Goal: Task Accomplishment & Management: Manage account settings

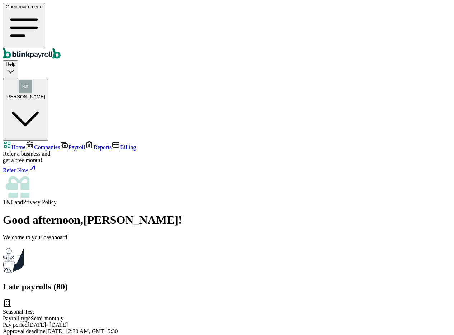
click at [34, 144] on span "Companies" at bounding box center [47, 147] width 26 height 6
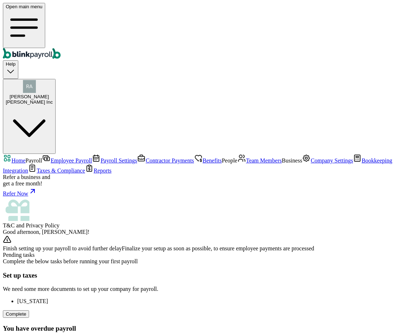
click at [51, 158] on span "Employee Payroll" at bounding box center [71, 161] width 41 height 6
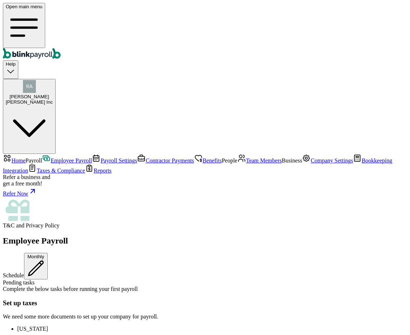
click at [246, 164] on span "Team Members" at bounding box center [264, 161] width 36 height 6
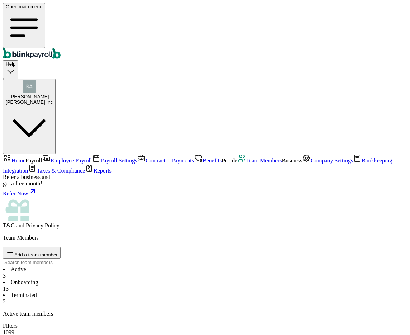
click at [51, 158] on span "Employee Payroll" at bounding box center [71, 161] width 41 height 6
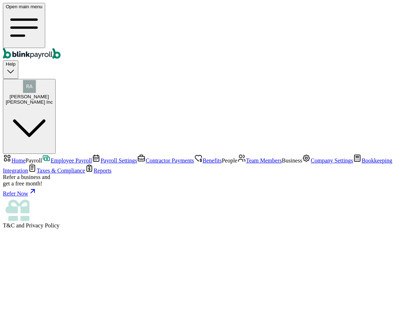
click at [55, 158] on span "Employee Payroll" at bounding box center [71, 161] width 41 height 6
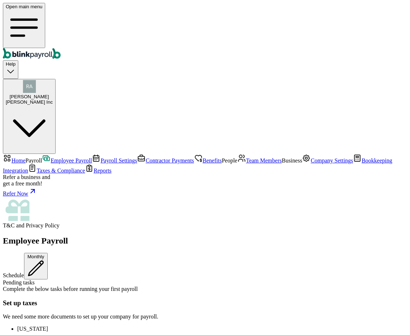
click at [172, 236] on div "Employee Payroll Schedule Monthly Pending tasks Complete the below tasks before…" at bounding box center [205, 311] width 404 height 151
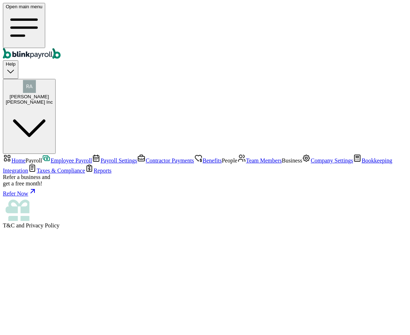
select select "manual"
select select "direct_deposit"
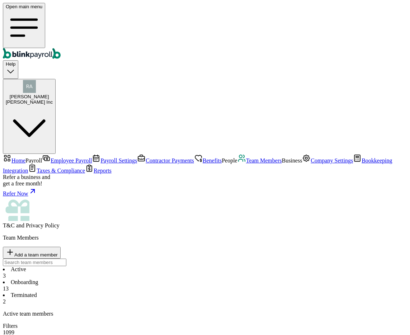
click at [51, 158] on span "Employee Payroll" at bounding box center [71, 161] width 41 height 6
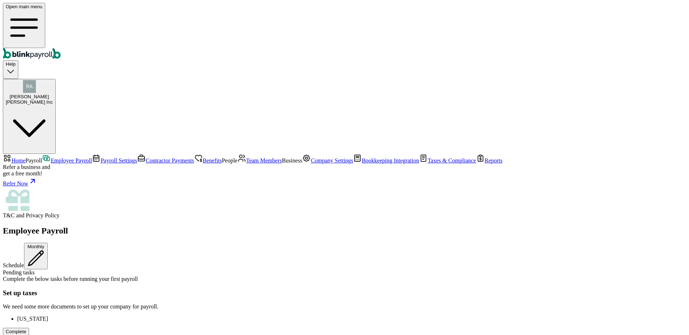
drag, startPoint x: 99, startPoint y: 204, endPoint x: 119, endPoint y: 201, distance: 20.1
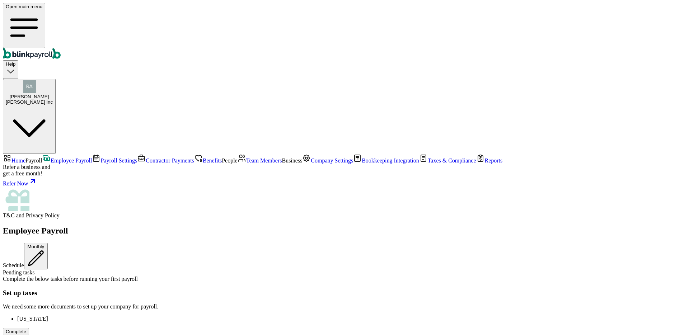
drag, startPoint x: 98, startPoint y: 201, endPoint x: 152, endPoint y: 201, distance: 54.2
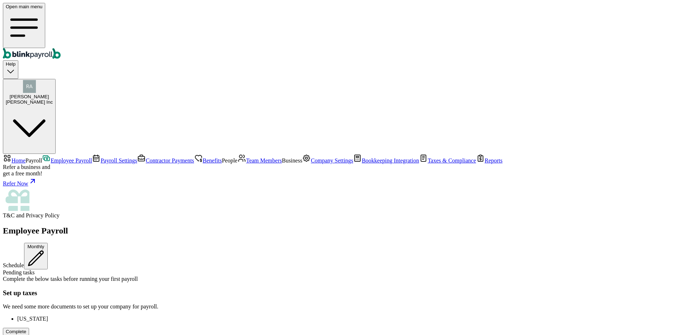
drag, startPoint x: 114, startPoint y: 203, endPoint x: 121, endPoint y: 202, distance: 7.3
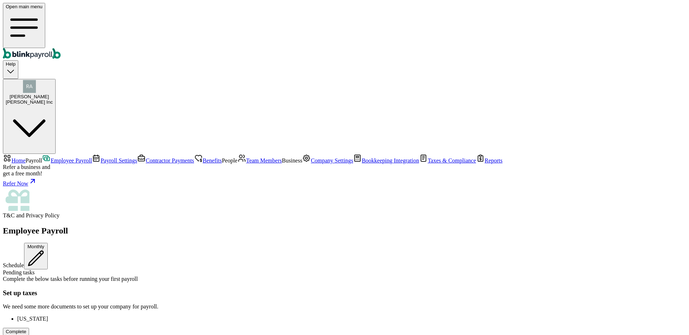
click at [146, 158] on span "Contractor Payments" at bounding box center [170, 161] width 48 height 6
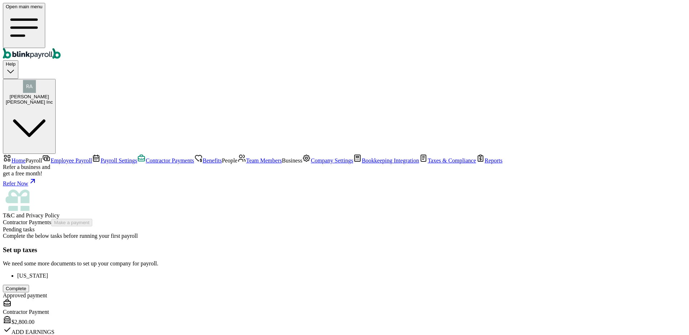
scroll to position [162, 0]
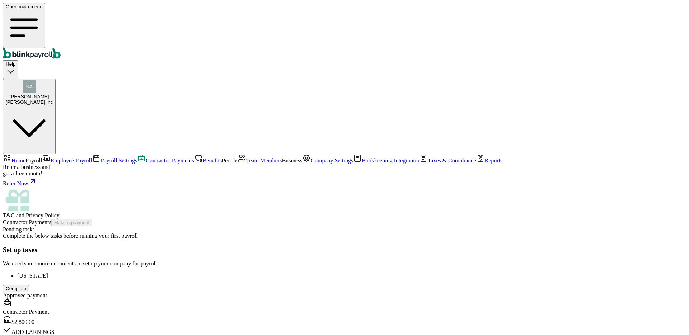
click at [45, 158] on link "Employee Payroll" at bounding box center [67, 161] width 50 height 6
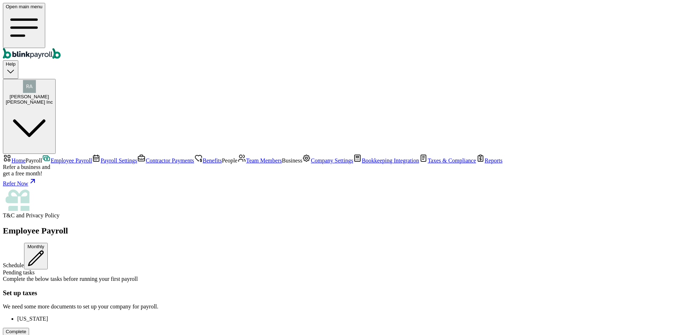
click at [112, 226] on div "Employee Payroll Schedule Monthly Pending tasks Complete the below tasks before…" at bounding box center [344, 301] width 683 height 151
